Goal: Information Seeking & Learning: Learn about a topic

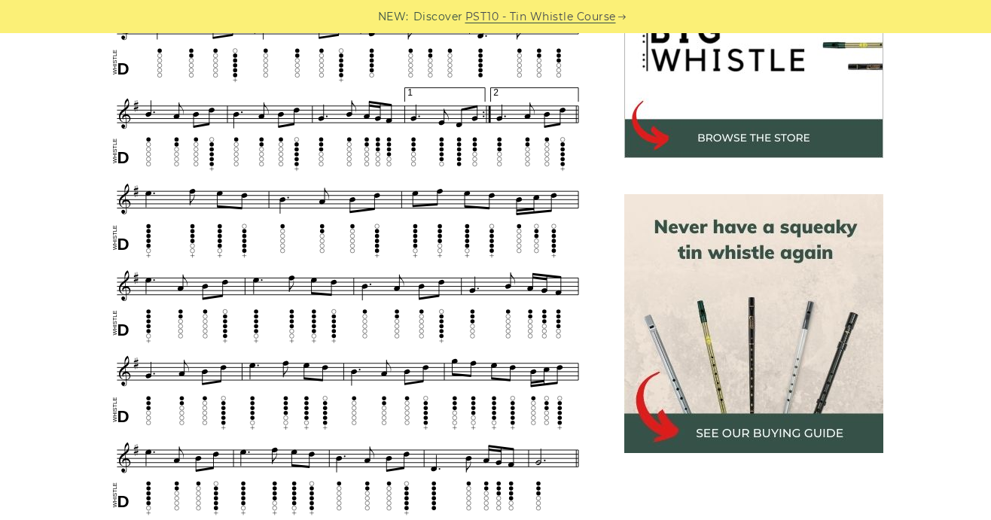
click at [34, 284] on div "Sheet music notes and tab to play Inisheer (Inis Oírr) on a tin whistle (penny …" at bounding box center [495, 491] width 991 height 1185
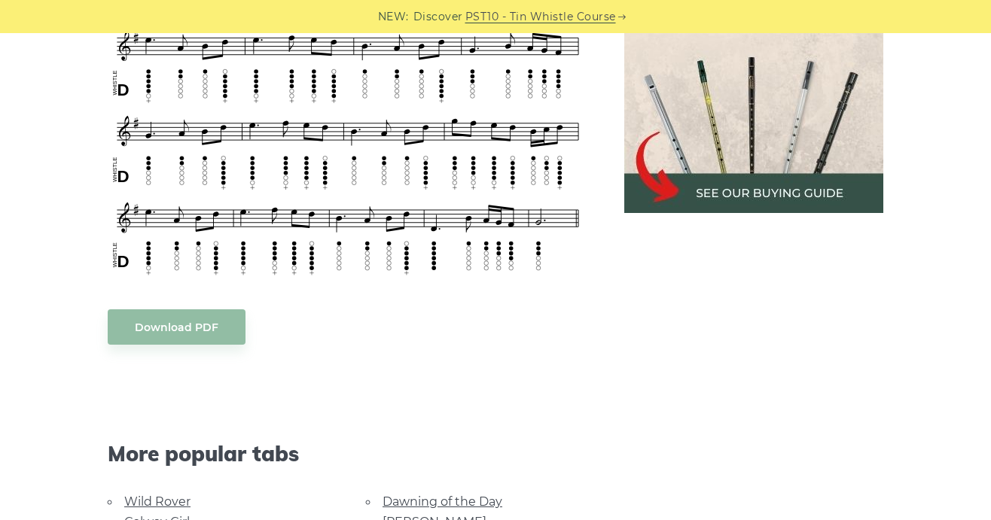
scroll to position [956, 0]
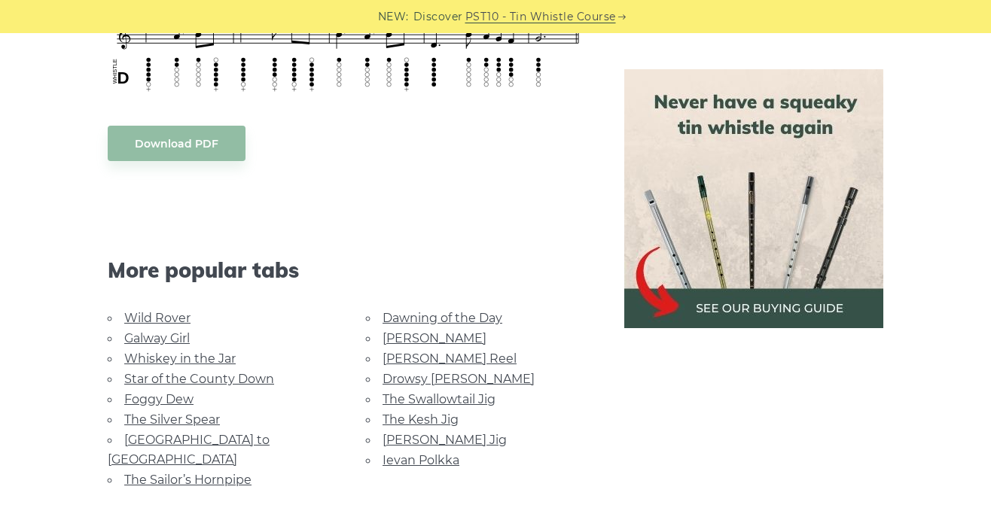
click at [163, 318] on link "Wild Rover" at bounding box center [157, 318] width 66 height 14
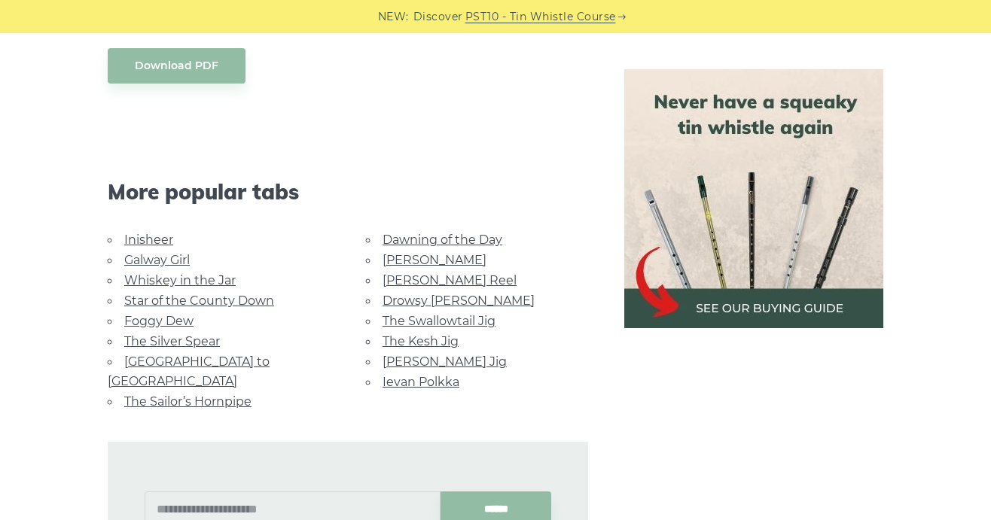
scroll to position [1359, 0]
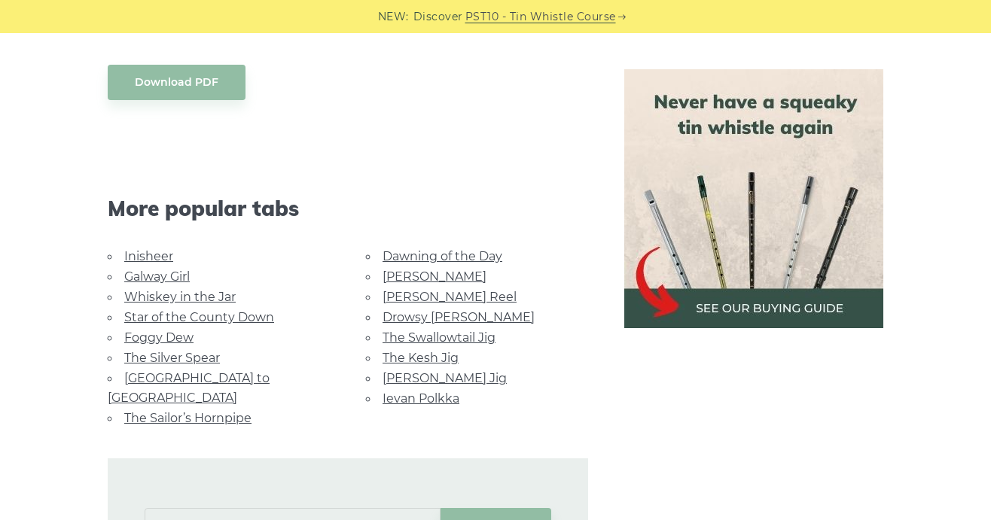
click at [143, 261] on link "Inisheer" at bounding box center [148, 256] width 49 height 14
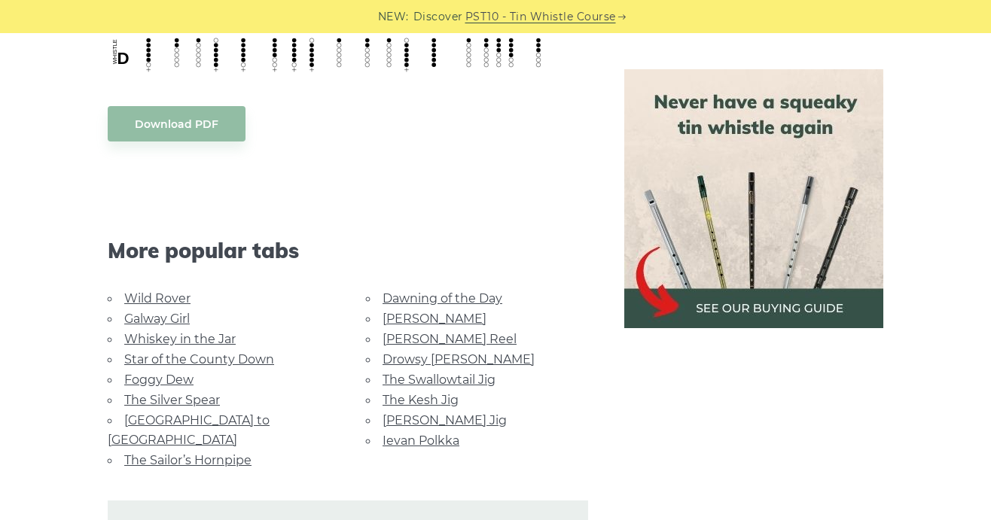
scroll to position [982, 0]
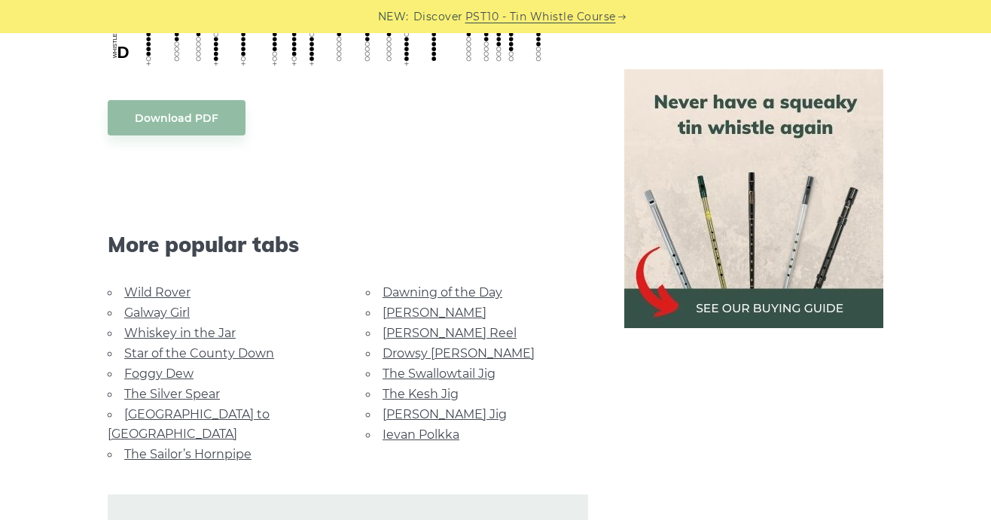
click at [155, 293] on link "Wild Rover" at bounding box center [157, 292] width 66 height 14
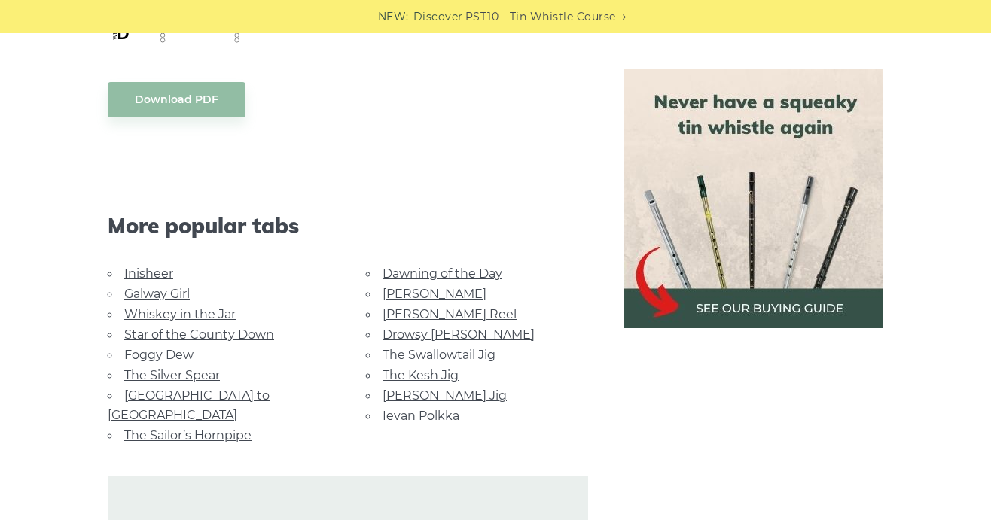
scroll to position [1351, 0]
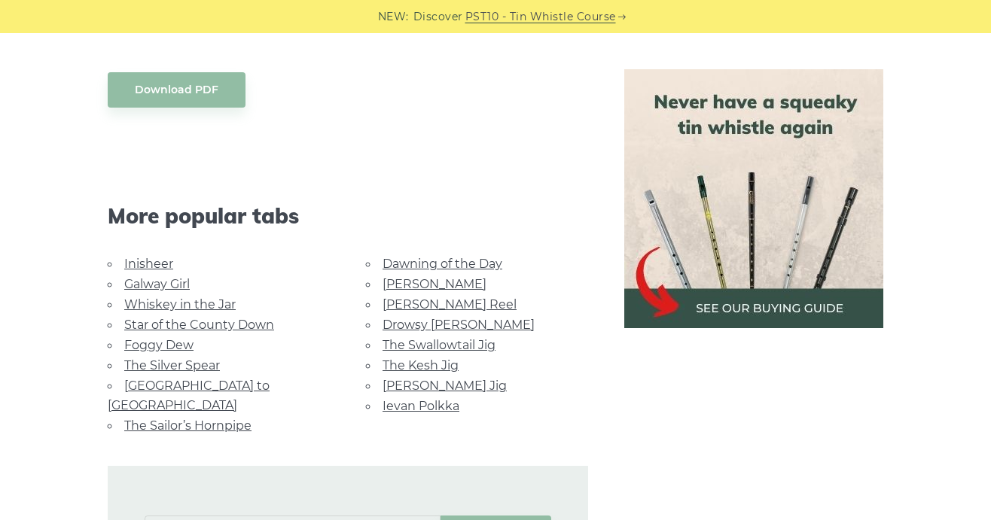
click at [140, 280] on link "Galway Girl" at bounding box center [157, 284] width 66 height 14
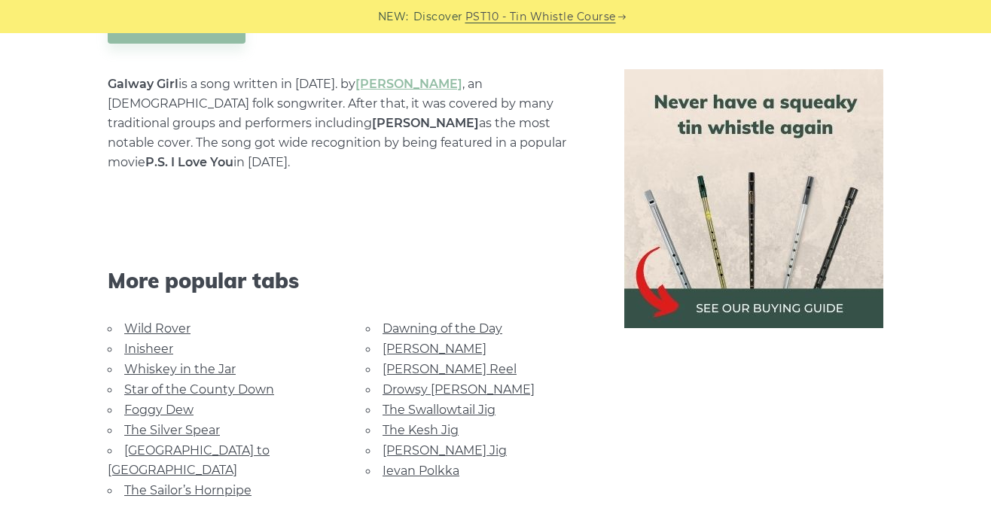
scroll to position [909, 0]
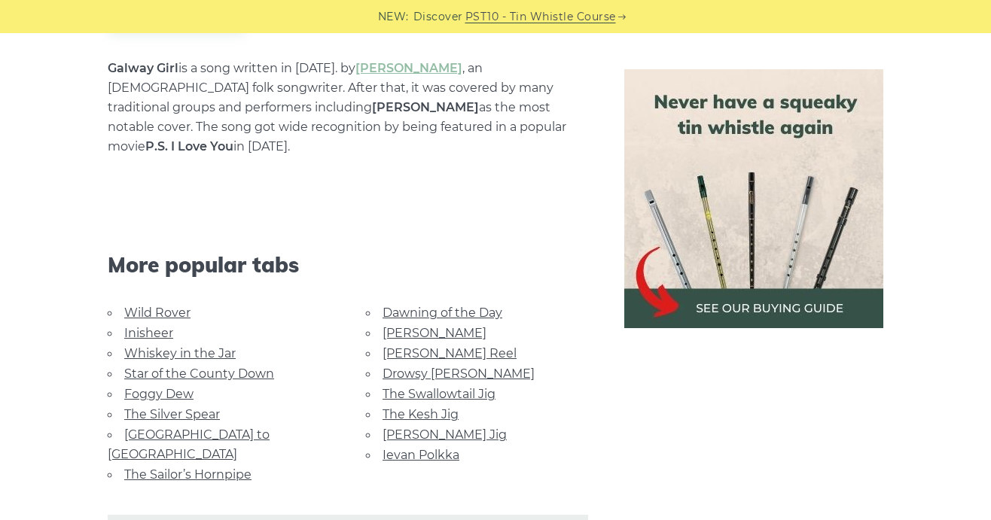
click at [166, 346] on link "Whiskey in the Jar" at bounding box center [179, 353] width 111 height 14
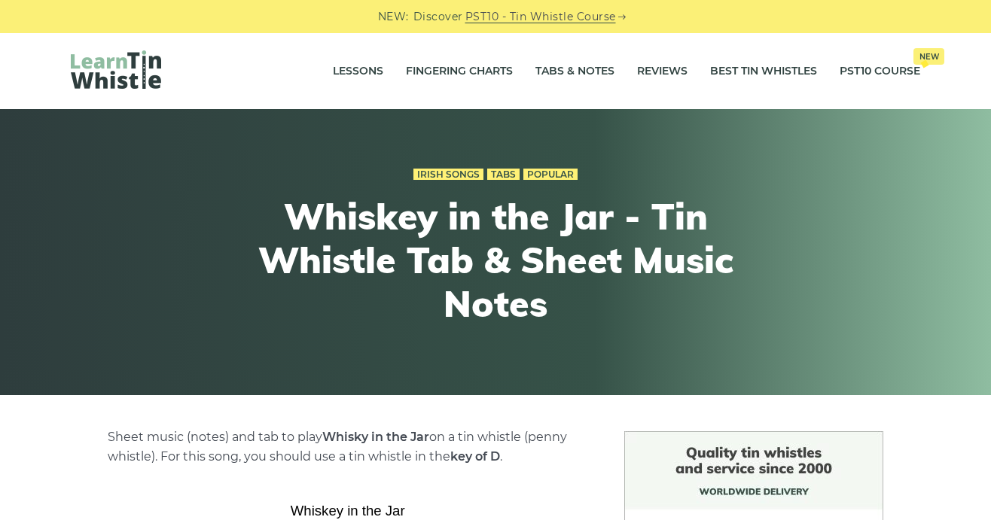
scroll to position [410, 0]
